Goal: Browse casually: Explore the website without a specific task or goal

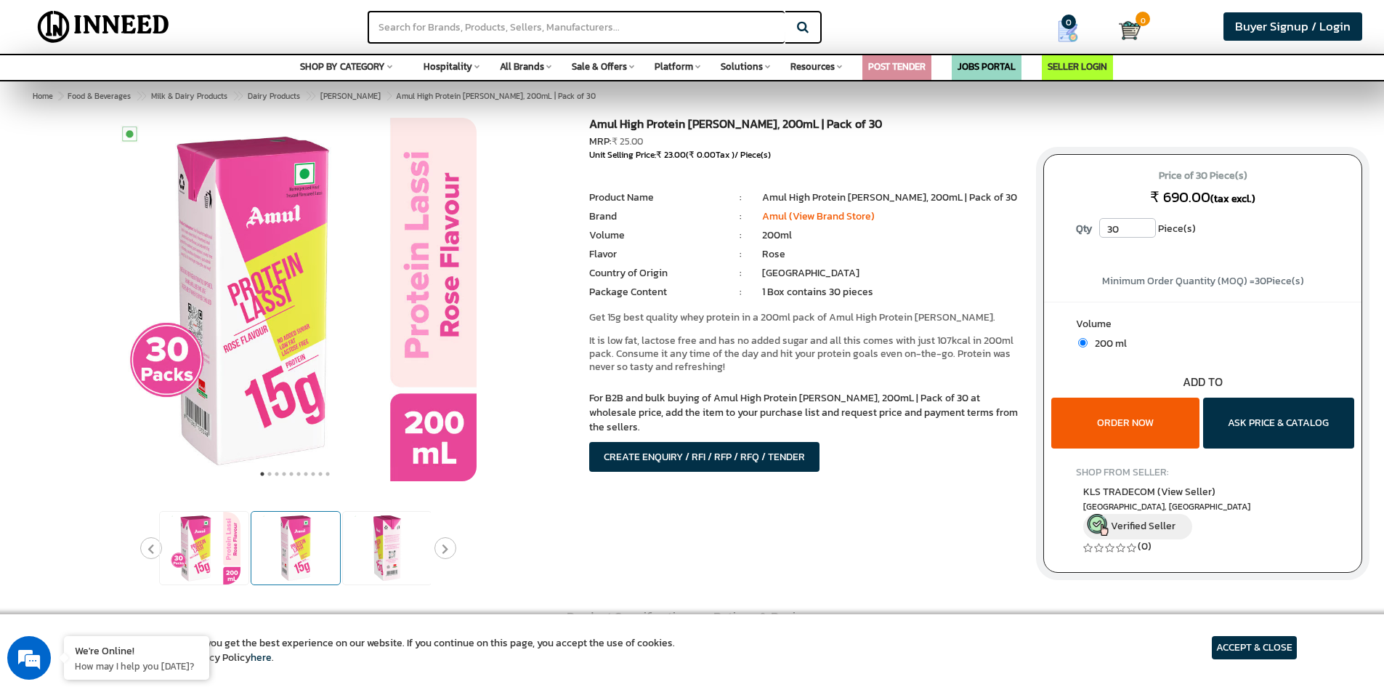
drag, startPoint x: 269, startPoint y: 549, endPoint x: 296, endPoint y: 549, distance: 26.9
click at [270, 549] on img at bounding box center [295, 548] width 73 height 73
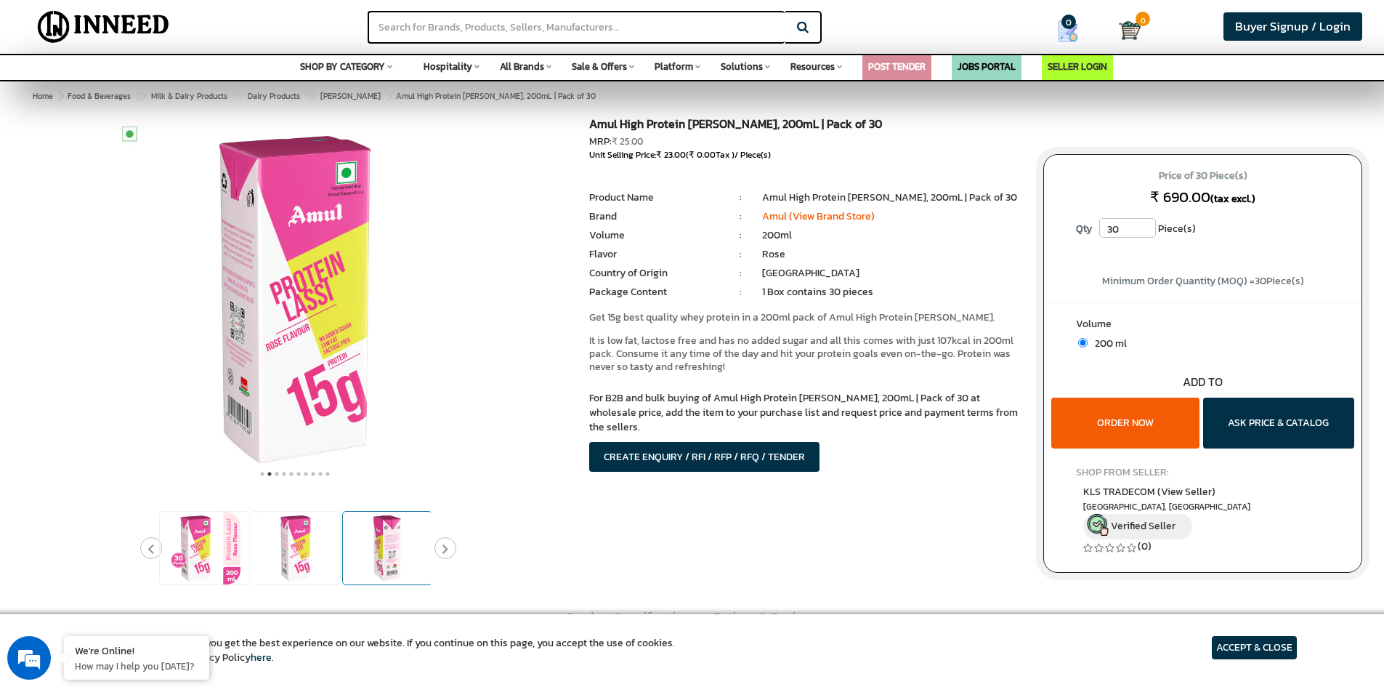
click at [384, 549] on img at bounding box center [387, 548] width 73 height 73
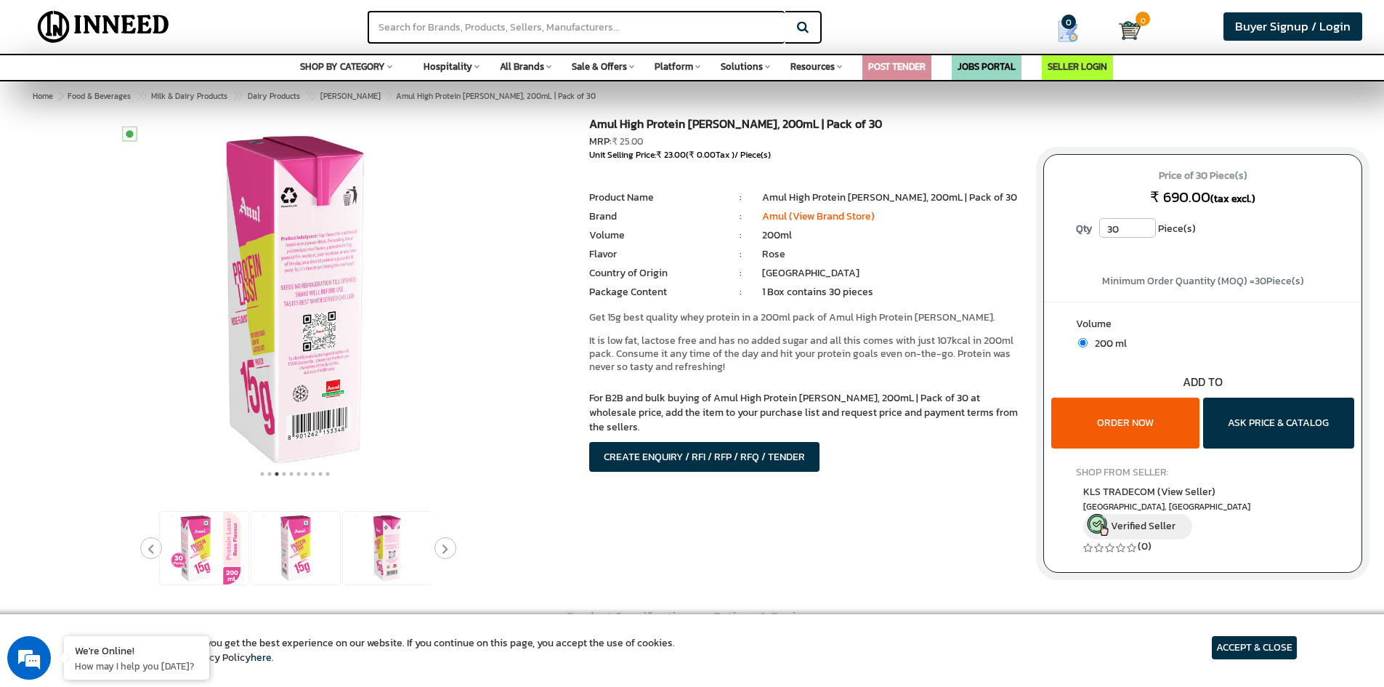
click at [448, 552] on icon "Next" at bounding box center [445, 548] width 7 height 11
click at [395, 557] on img at bounding box center [387, 548] width 73 height 73
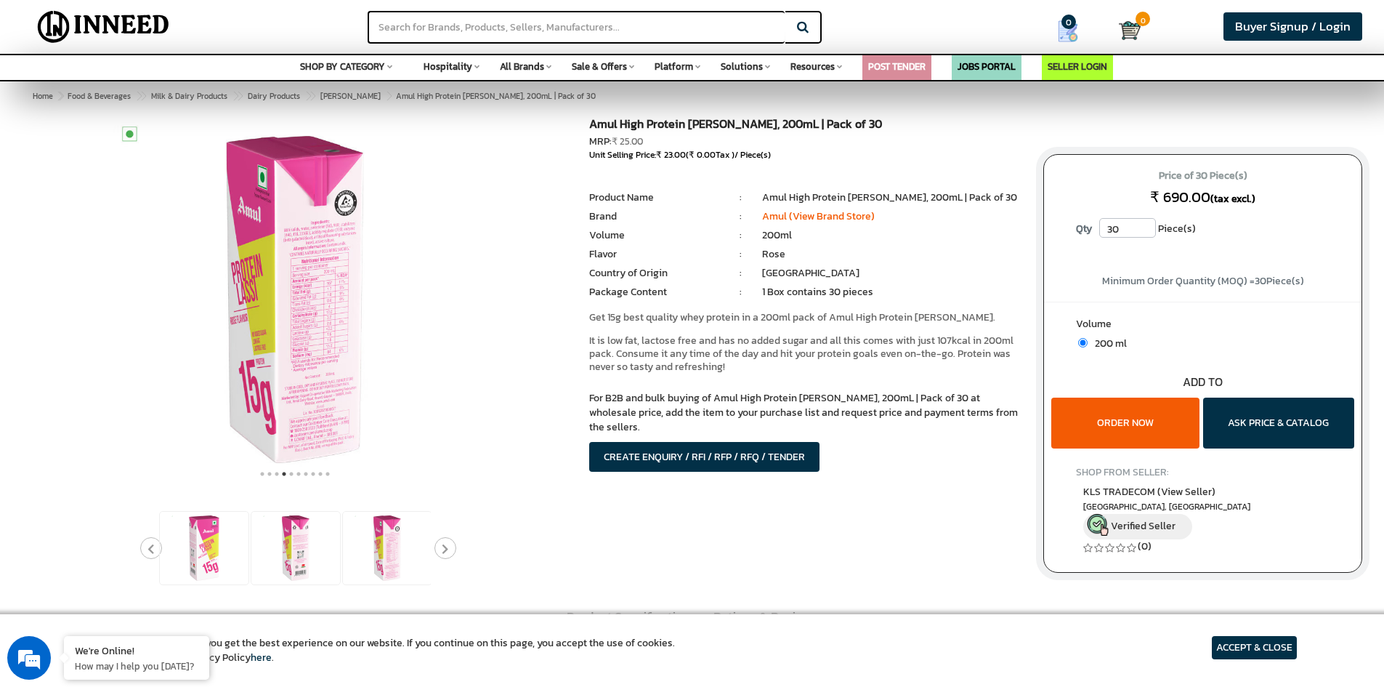
click at [452, 547] on button "Next" at bounding box center [446, 548] width 22 height 22
click at [377, 560] on img at bounding box center [387, 548] width 73 height 73
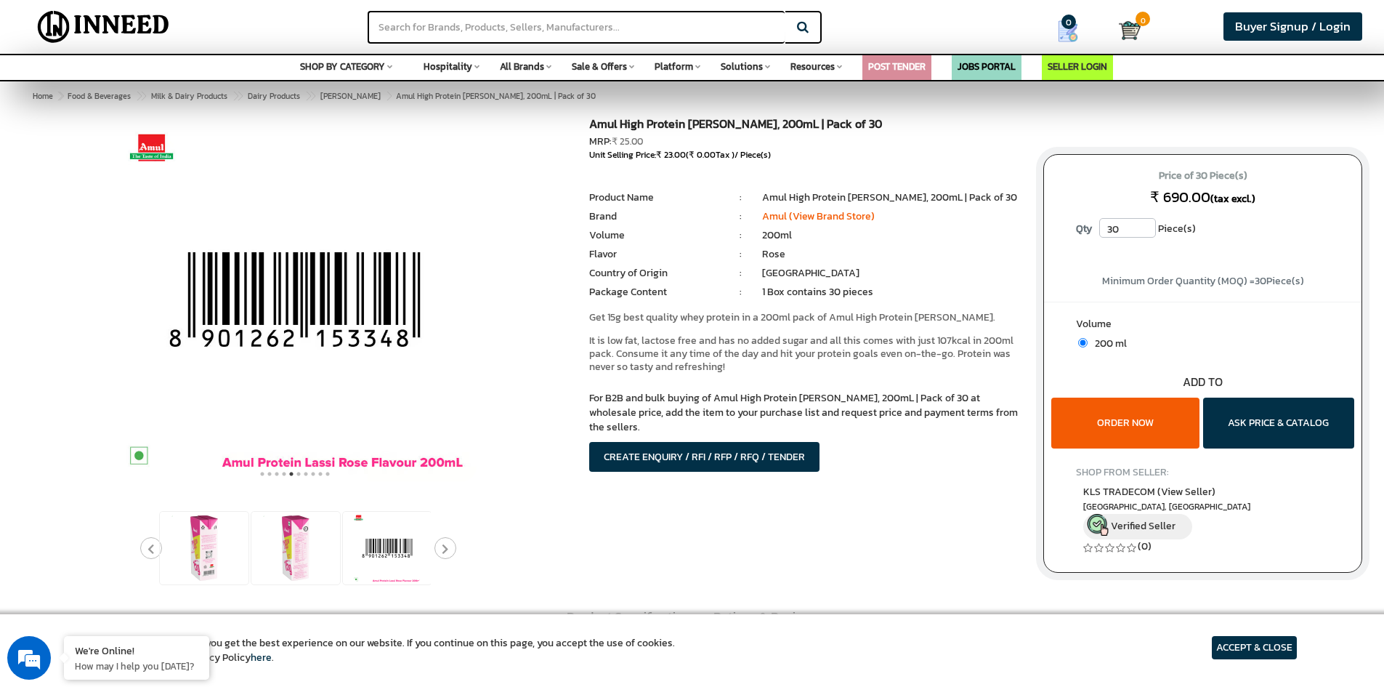
click at [450, 547] on button "Next" at bounding box center [446, 548] width 22 height 22
click at [372, 557] on img at bounding box center [387, 548] width 73 height 73
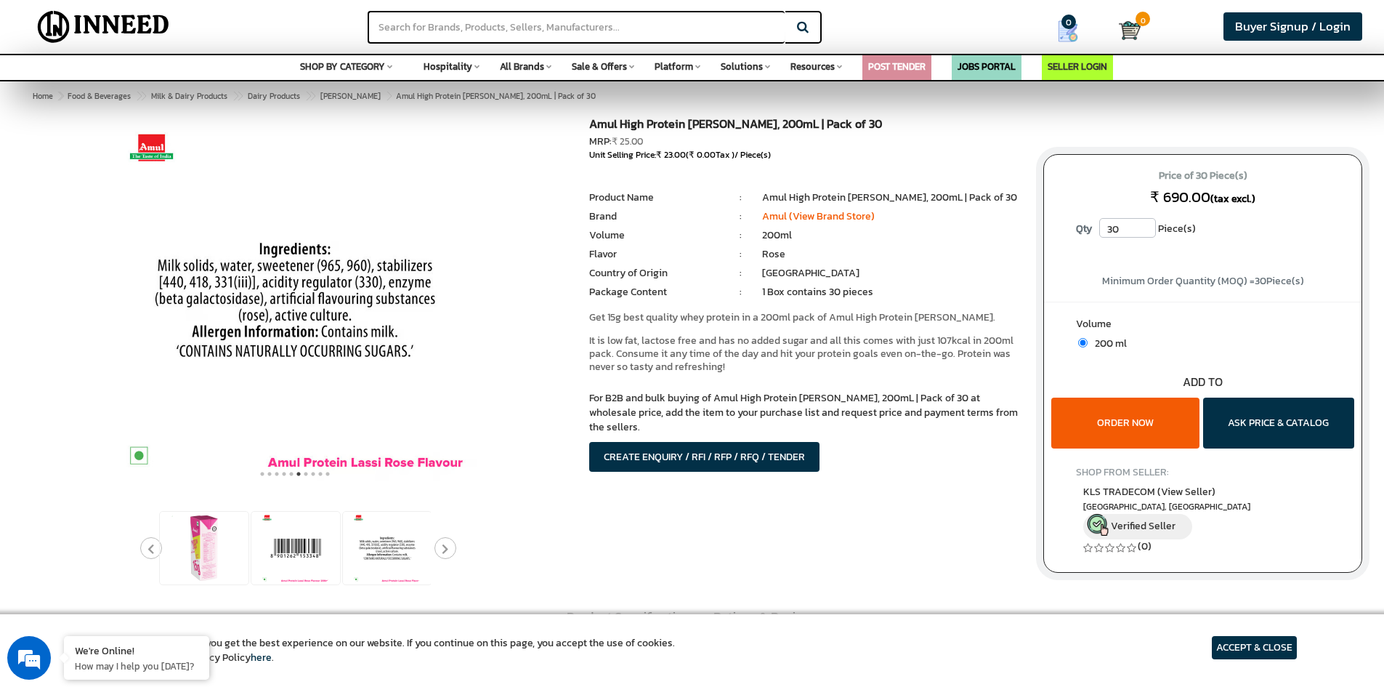
click at [442, 545] on icon "Next" at bounding box center [445, 548] width 7 height 11
click at [443, 545] on icon "Next" at bounding box center [445, 548] width 7 height 11
